Goal: Use online tool/utility: Utilize a website feature to perform a specific function

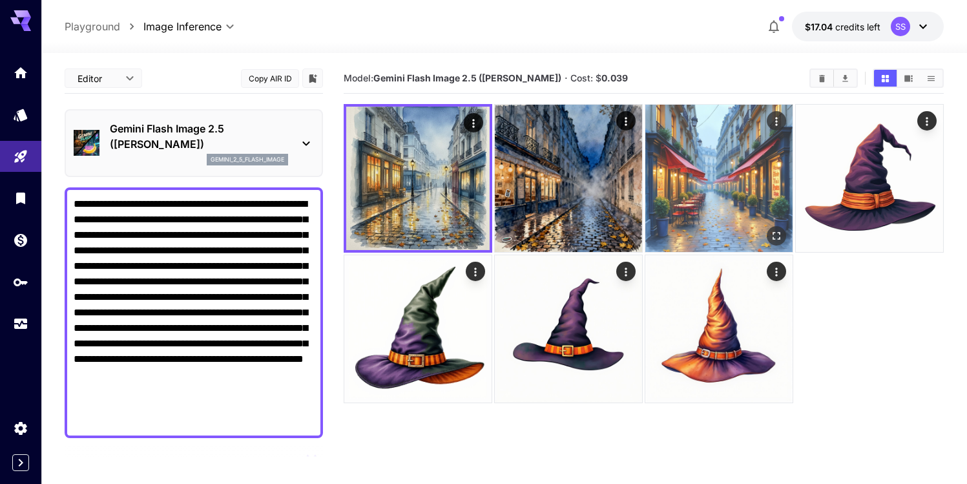
click at [728, 161] on img at bounding box center [718, 178] width 147 height 147
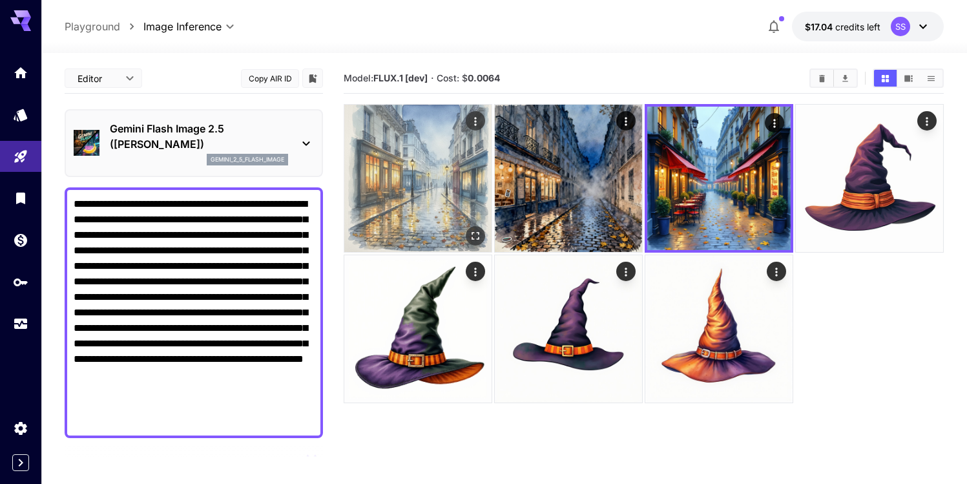
click at [428, 171] on img at bounding box center [417, 178] width 147 height 147
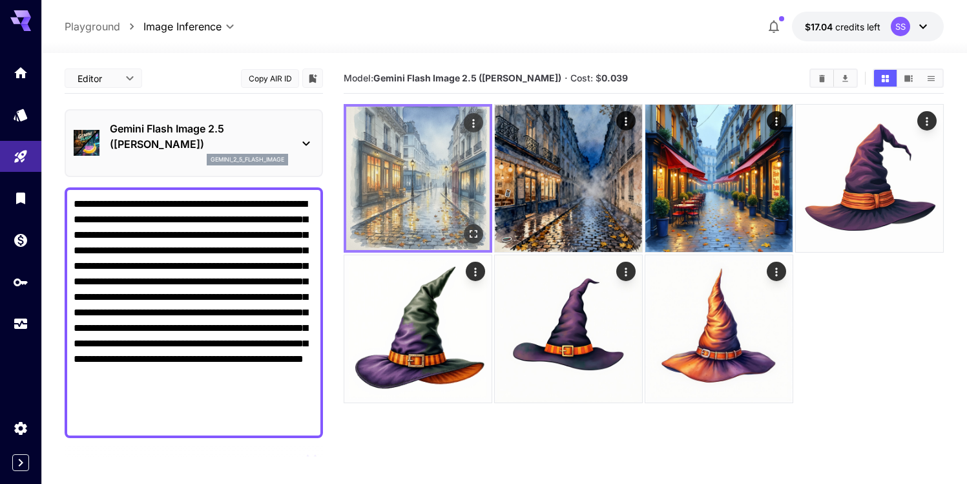
click at [472, 225] on button "Open in fullscreen" at bounding box center [473, 233] width 19 height 19
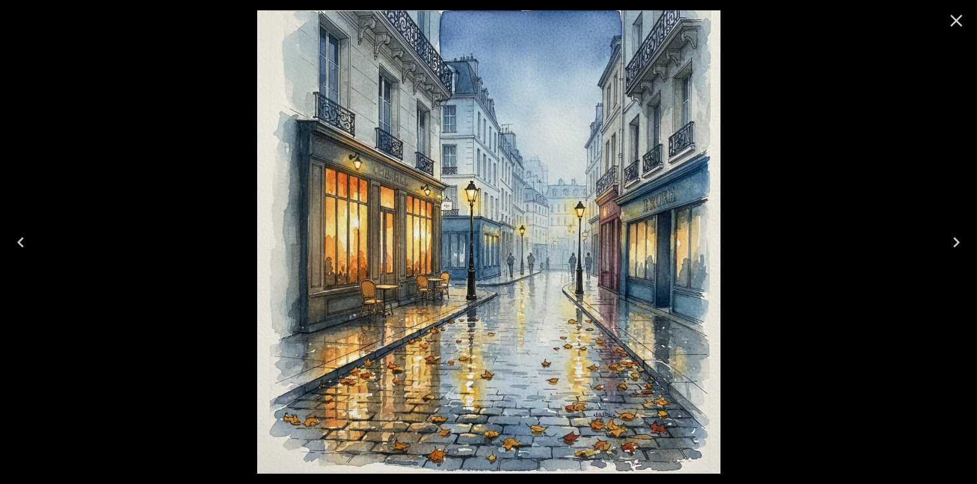
click at [953, 17] on icon "Close" at bounding box center [956, 21] width 12 height 12
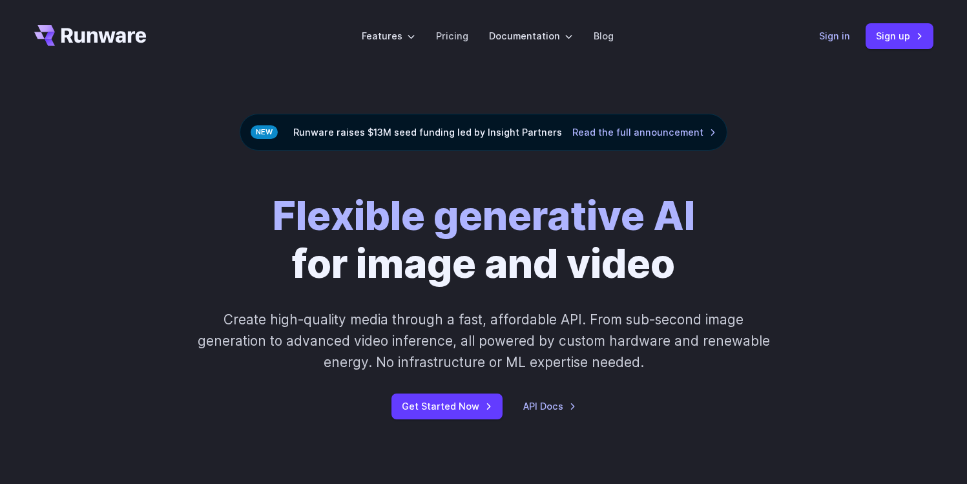
click at [827, 29] on link "Sign in" at bounding box center [834, 35] width 31 height 15
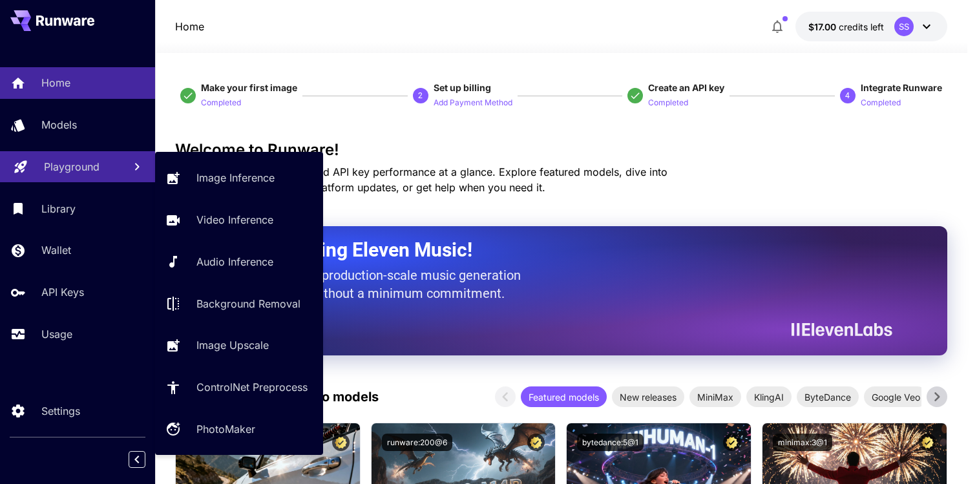
click at [71, 163] on p "Playground" at bounding box center [72, 167] width 56 height 16
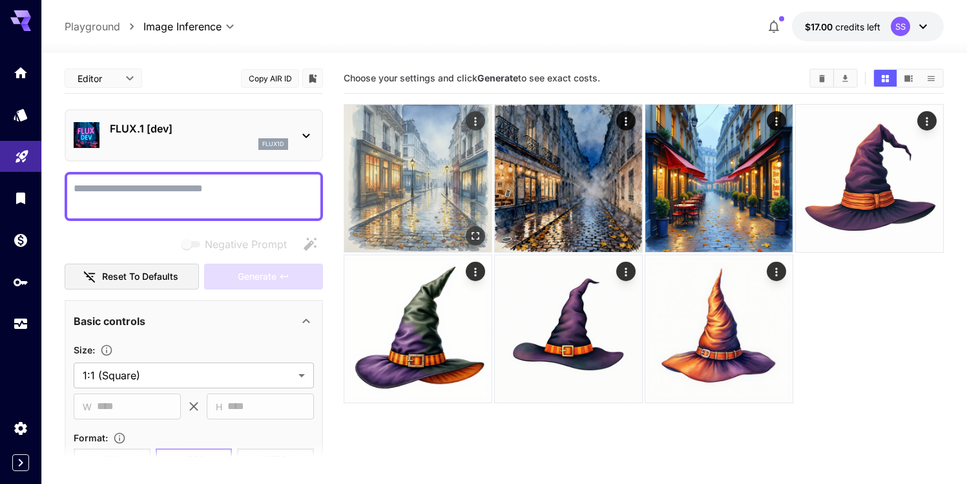
click at [423, 166] on img at bounding box center [417, 178] width 147 height 147
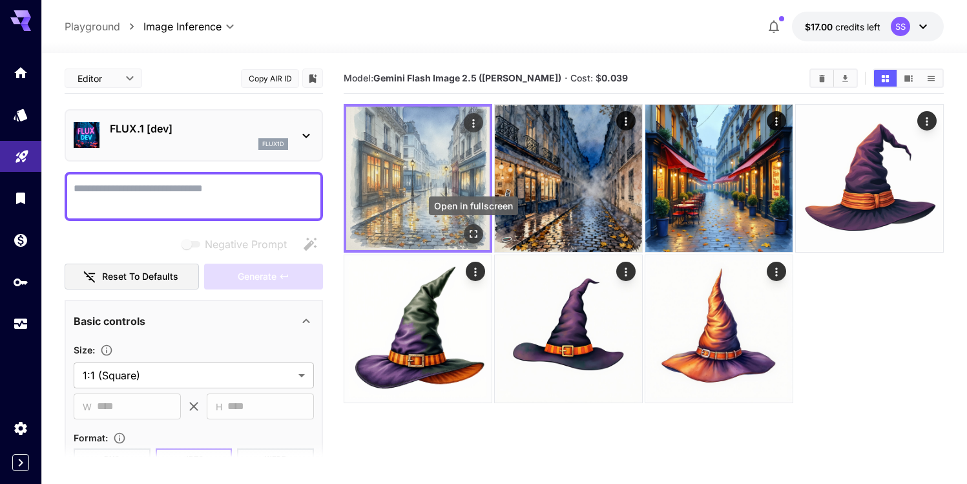
click at [472, 231] on icon "Open in fullscreen" at bounding box center [474, 234] width 8 height 8
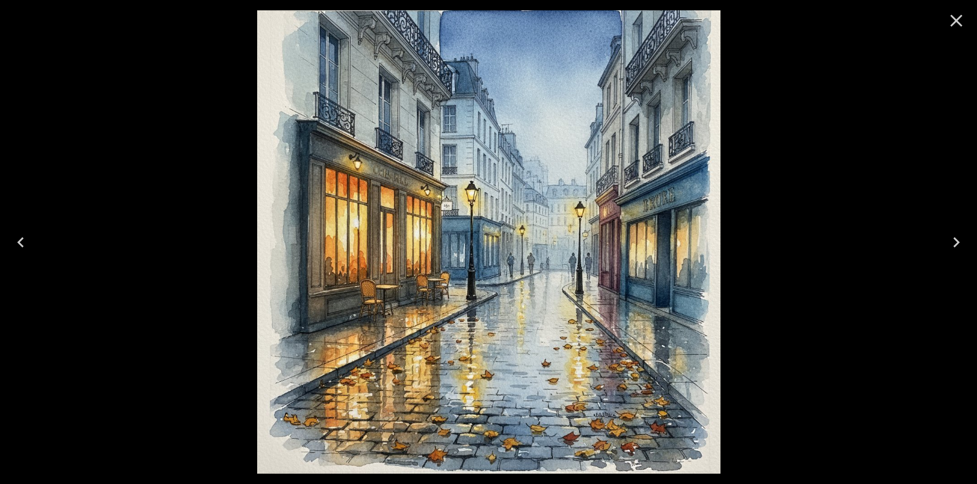
click at [946, 20] on icon "Close" at bounding box center [956, 20] width 21 height 21
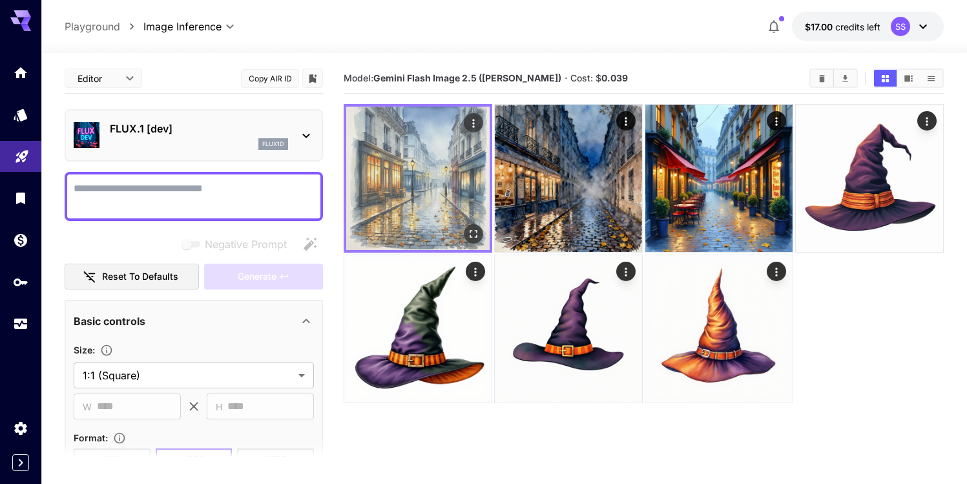
click at [476, 113] on div "Actions" at bounding box center [473, 122] width 19 height 19
click at [474, 125] on icon "Actions" at bounding box center [473, 123] width 13 height 13
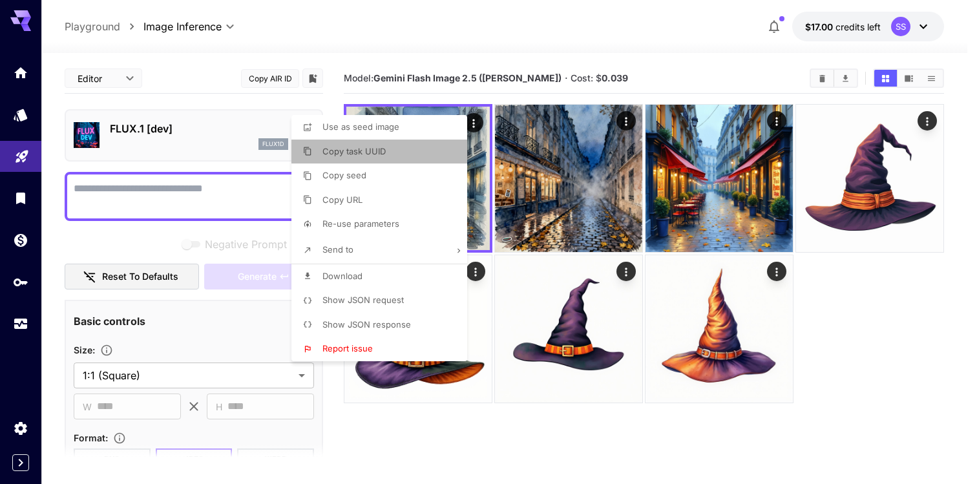
click at [382, 149] on span "Copy task UUID" at bounding box center [353, 151] width 63 height 10
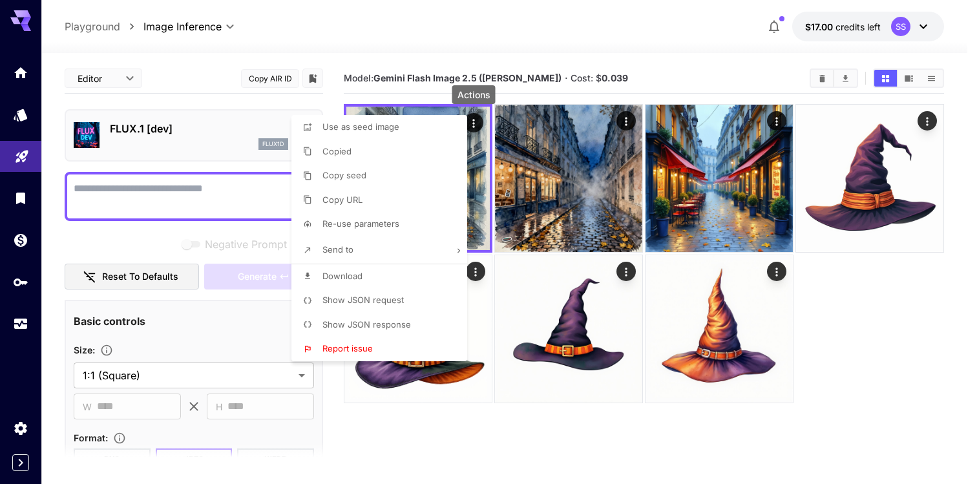
click at [377, 176] on li "Copy seed" at bounding box center [382, 175] width 183 height 25
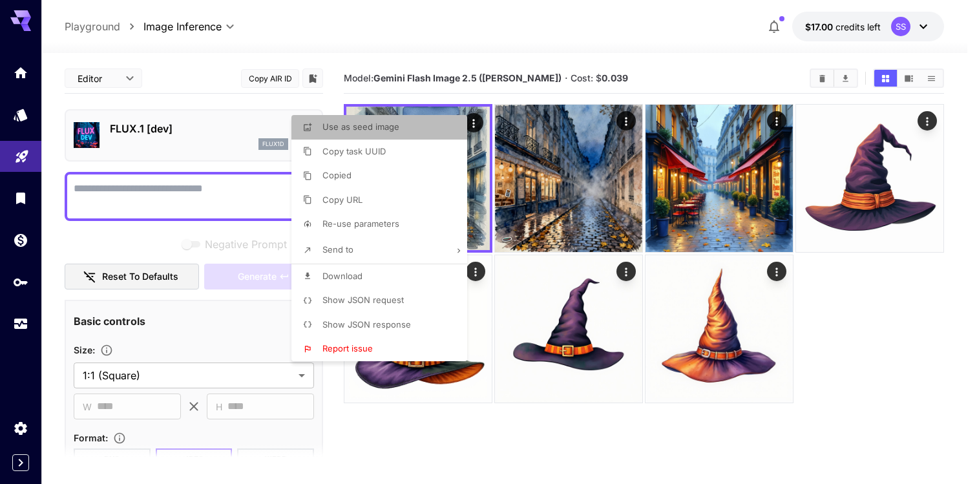
click at [371, 129] on span "Use as seed image" at bounding box center [360, 126] width 77 height 10
type input "**********"
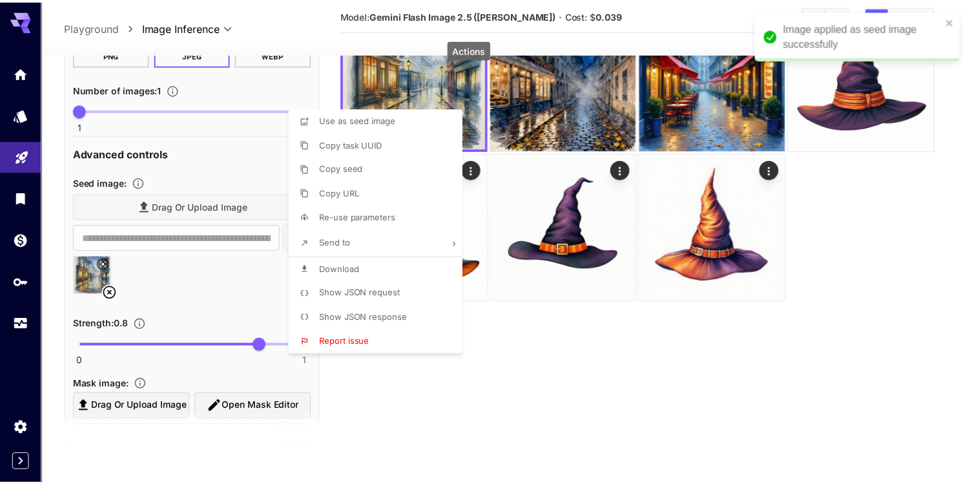
scroll to position [377, 0]
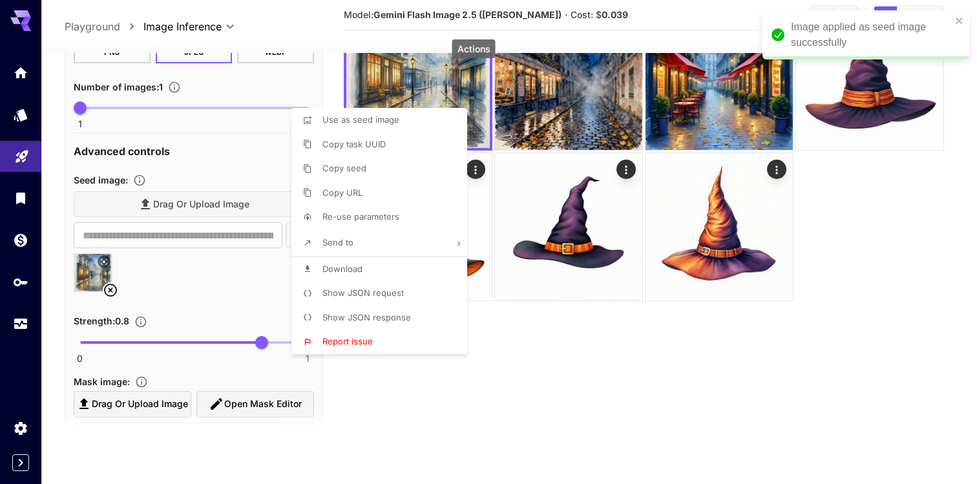
click at [537, 407] on div at bounding box center [488, 242] width 977 height 484
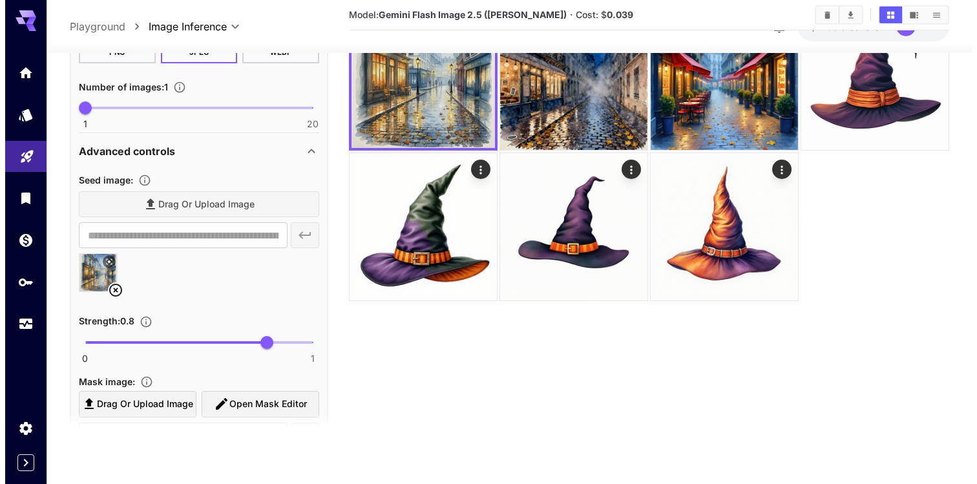
scroll to position [0, 0]
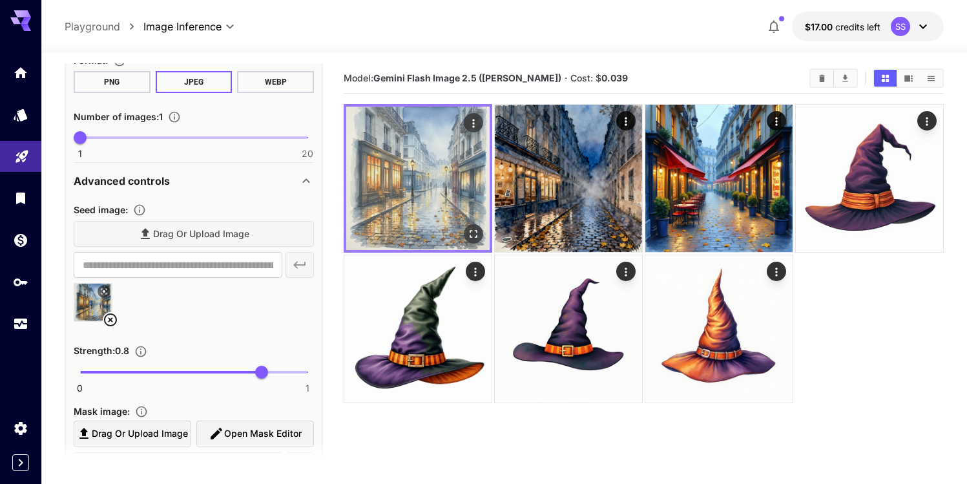
click at [475, 120] on icon "Actions" at bounding box center [473, 123] width 13 height 13
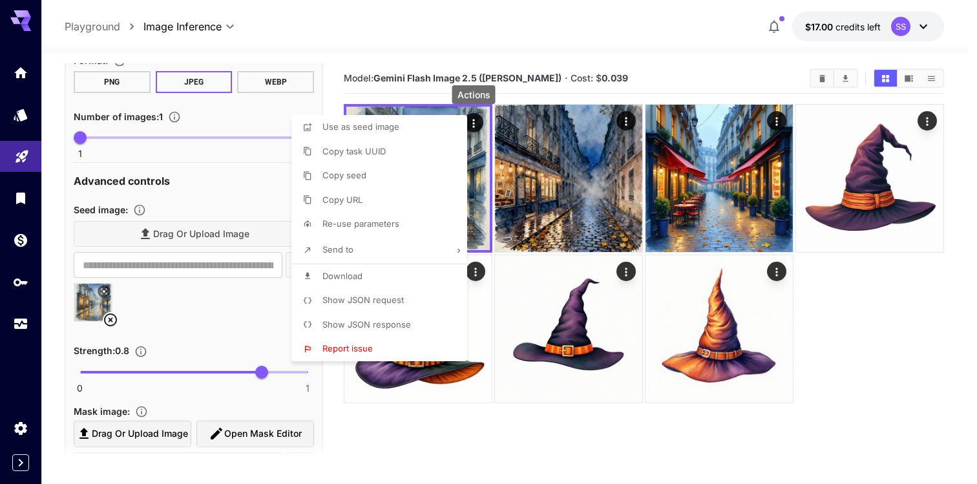
click at [391, 226] on span "Re-use parameters" at bounding box center [360, 223] width 77 height 10
type textarea "**********"
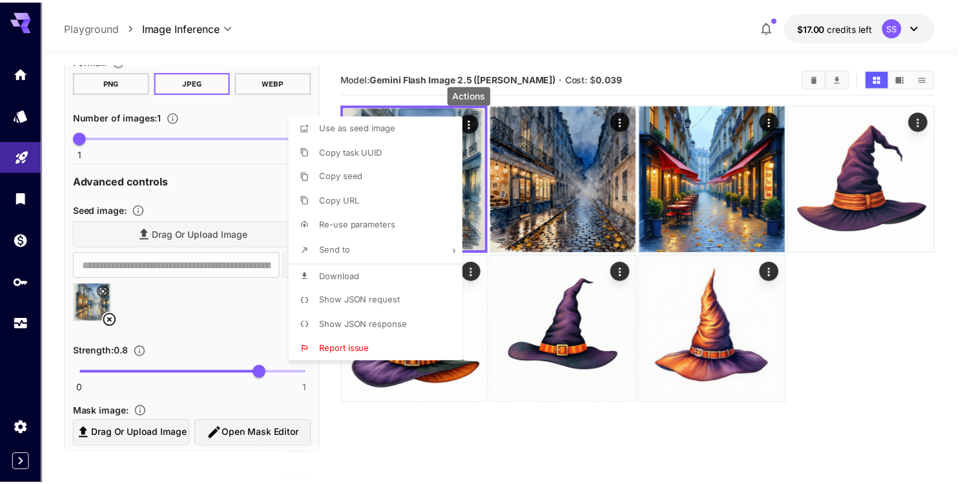
scroll to position [377, 0]
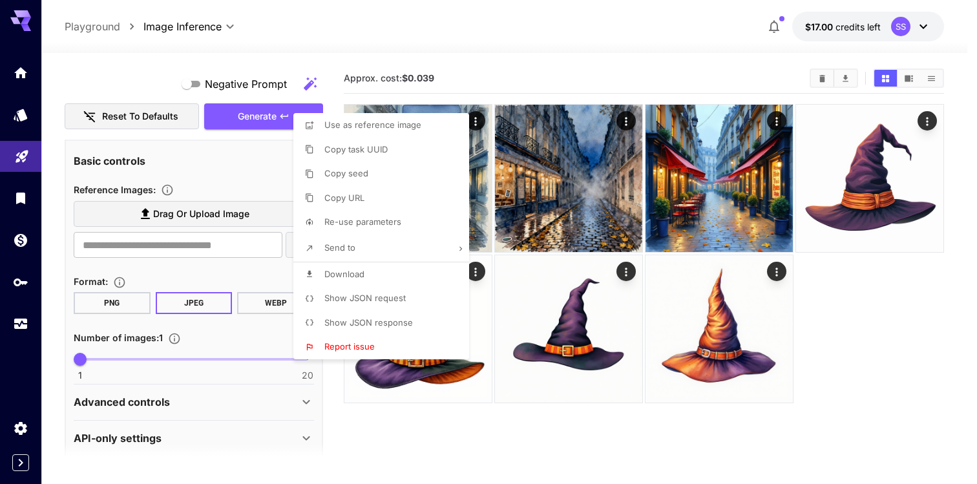
click at [436, 38] on div at bounding box center [488, 242] width 977 height 484
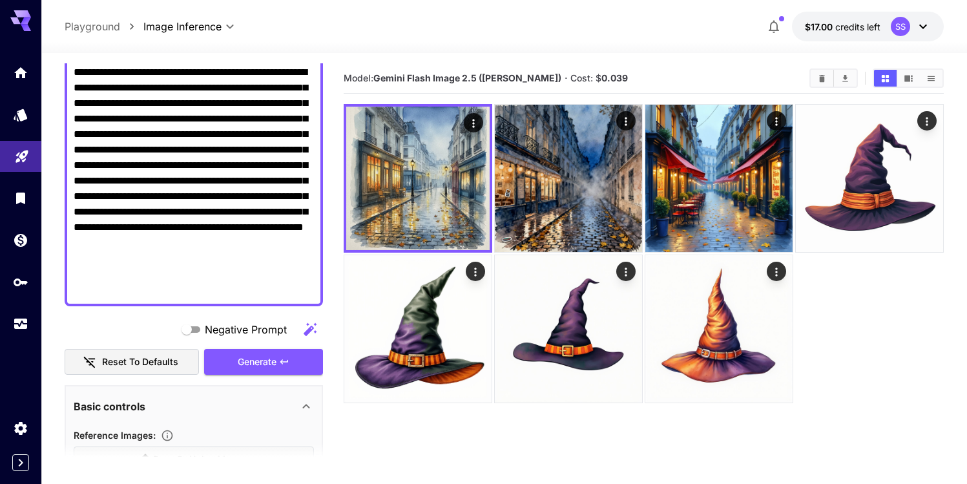
scroll to position [0, 0]
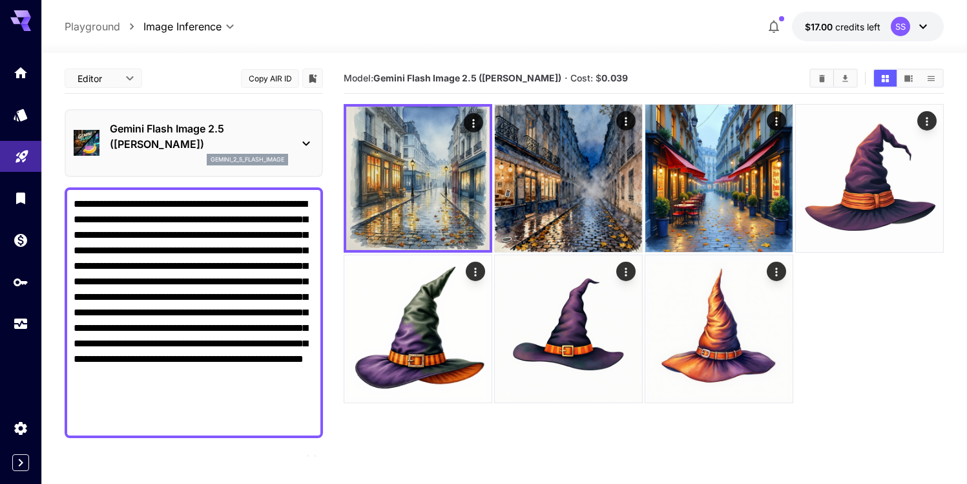
click at [226, 222] on textarea "**********" at bounding box center [194, 312] width 240 height 233
click at [255, 255] on textarea "**********" at bounding box center [194, 312] width 240 height 233
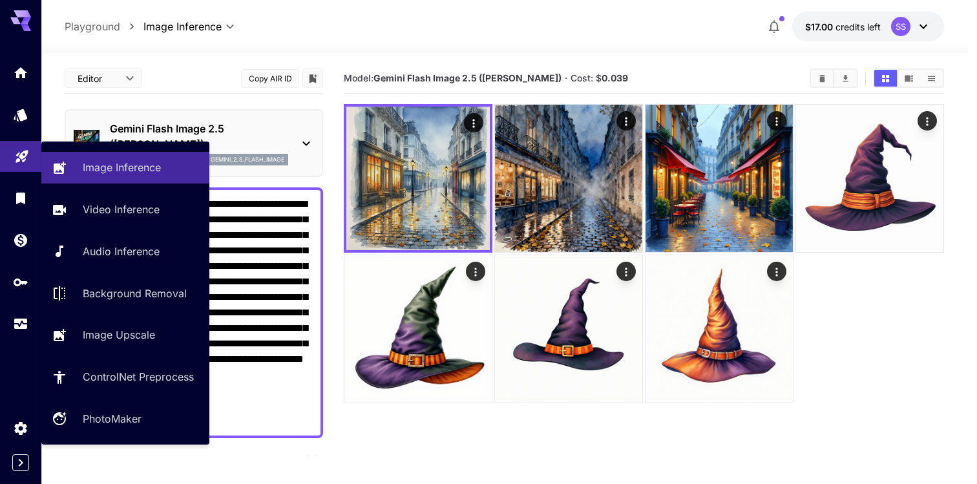
click at [24, 151] on icon "Playground" at bounding box center [22, 153] width 12 height 12
click at [109, 172] on p "Image Inference" at bounding box center [124, 168] width 78 height 16
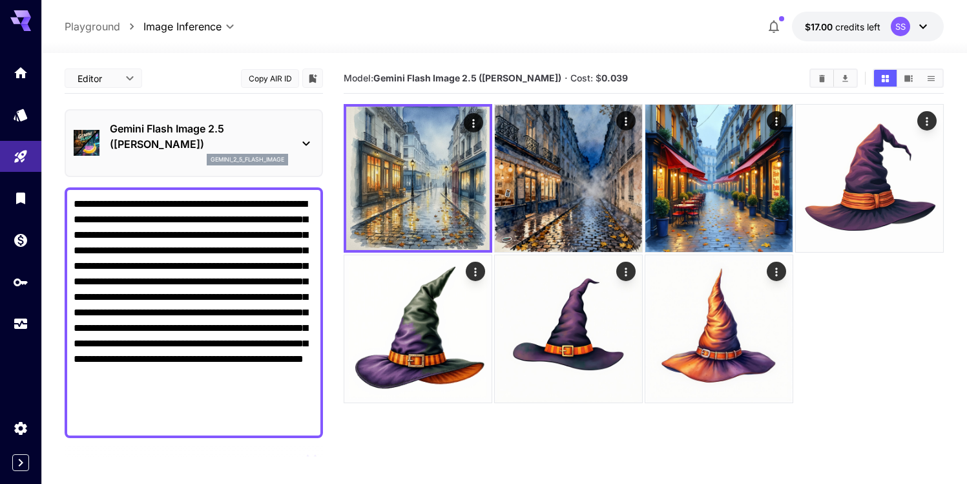
click at [237, 247] on textarea "**********" at bounding box center [194, 312] width 240 height 233
click at [21, 68] on icon "Home" at bounding box center [22, 68] width 13 height 11
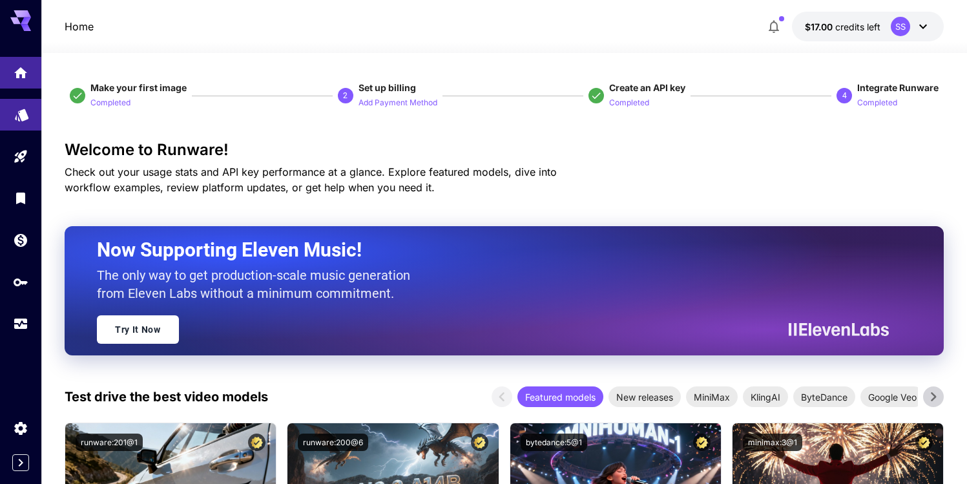
click at [23, 107] on icon "Models" at bounding box center [22, 111] width 16 height 16
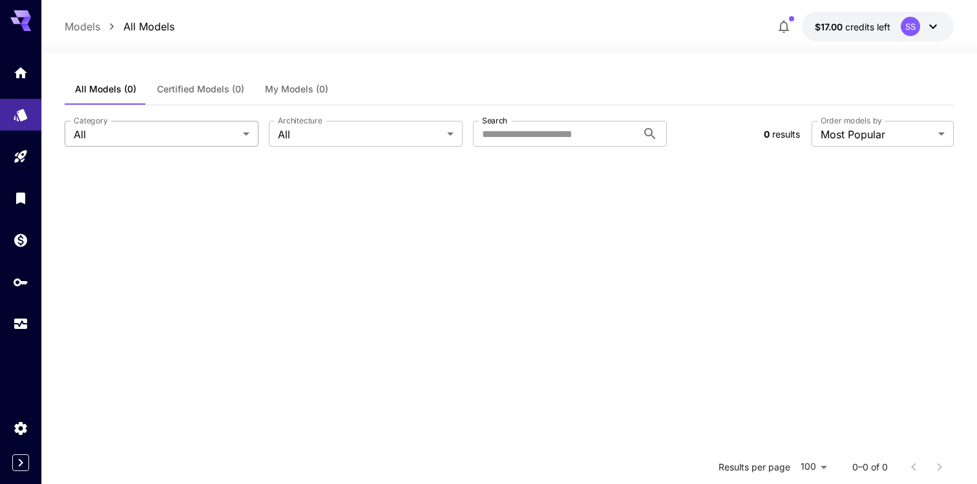
click at [179, 132] on body "**********" at bounding box center [488, 359] width 977 height 718
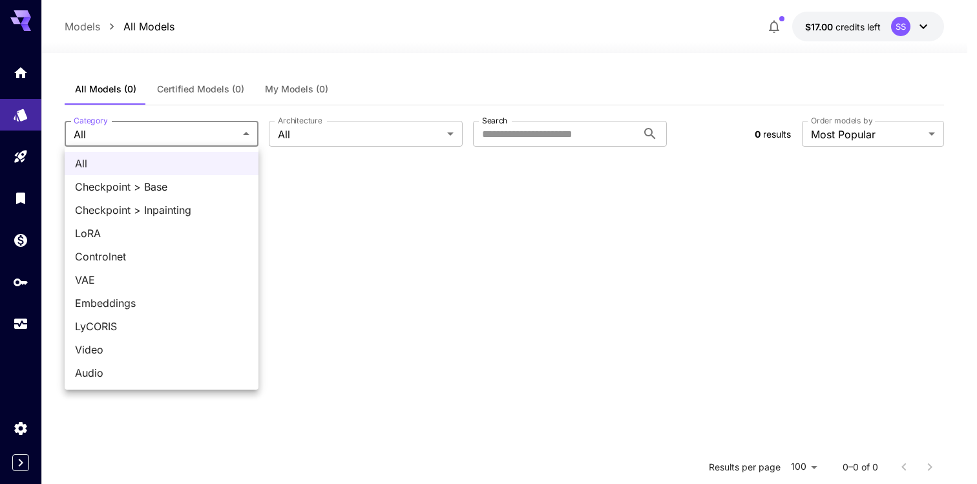
click at [224, 63] on div at bounding box center [488, 242] width 977 height 484
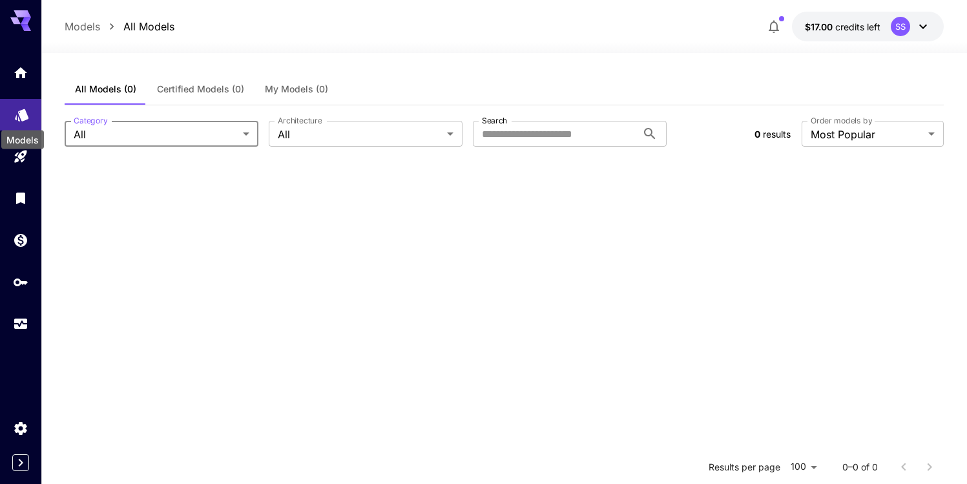
click at [19, 116] on icon "Models" at bounding box center [22, 111] width 14 height 12
